Goal: Check status

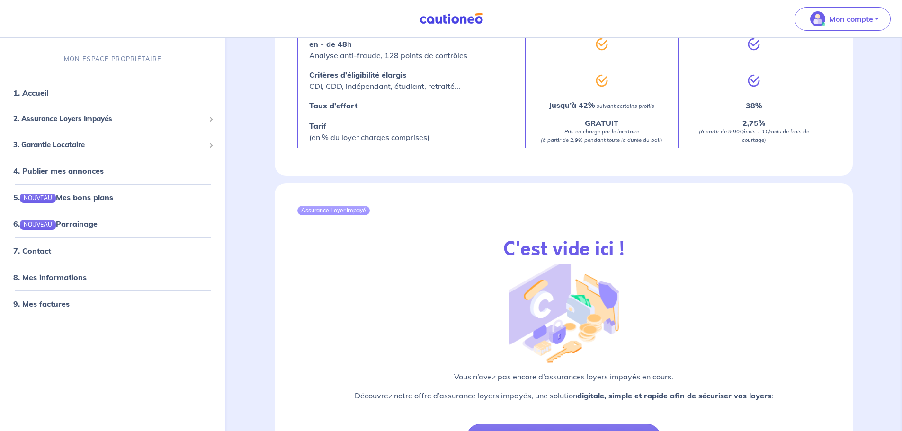
scroll to position [941, 0]
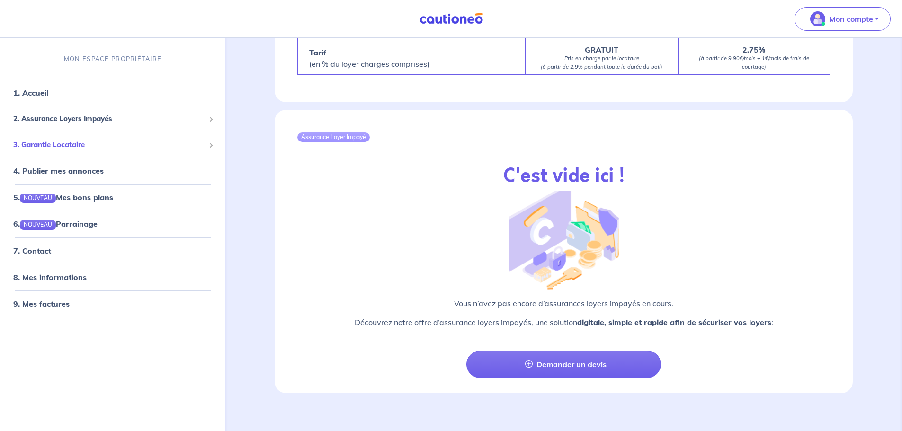
click at [61, 143] on span "3. Garantie Locataire" at bounding box center [109, 145] width 192 height 11
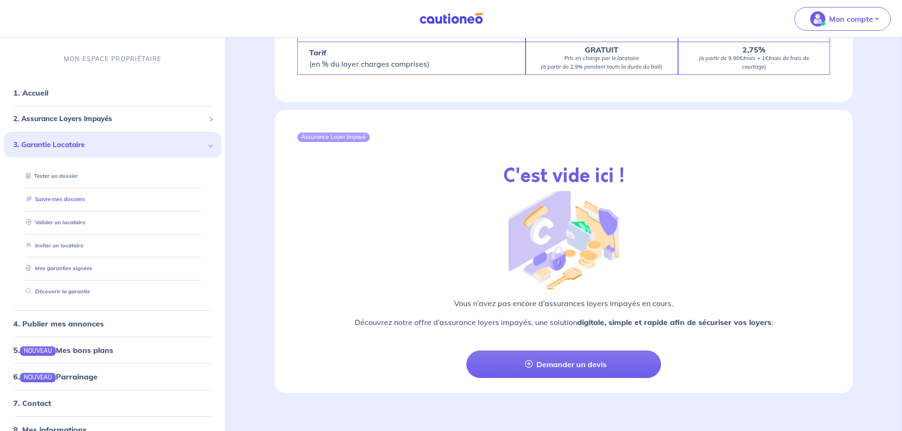
click at [64, 198] on link "Suivre mes dossiers" at bounding box center [53, 199] width 63 height 7
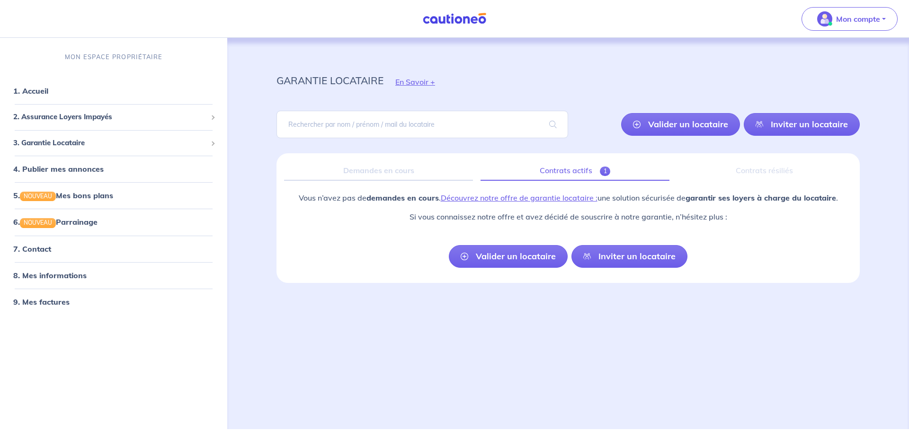
click at [574, 166] on link "Contrats actifs 1" at bounding box center [575, 171] width 189 height 20
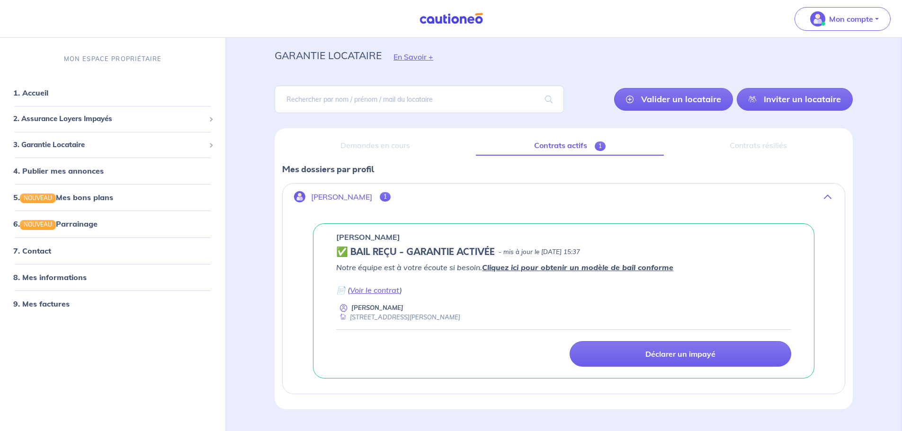
scroll to position [47, 0]
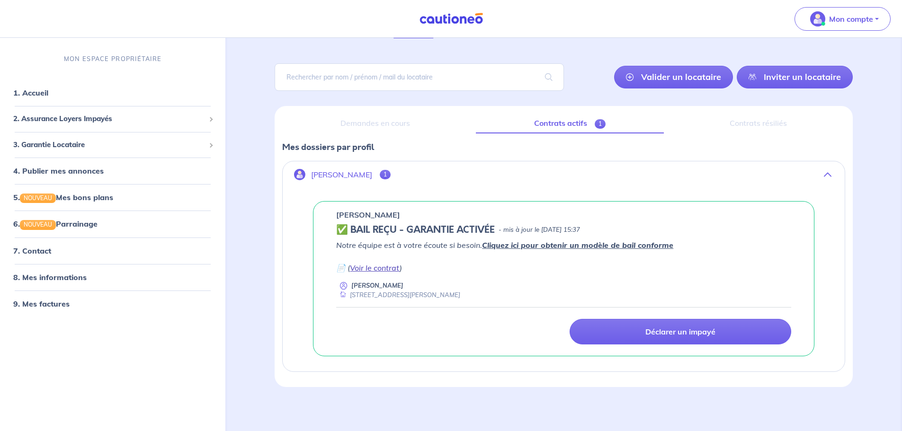
click at [384, 266] on link "Voir le contrat" at bounding box center [375, 267] width 50 height 9
click at [99, 195] on link "5. NOUVEAU Mes bons plans" at bounding box center [62, 197] width 98 height 9
